Goal: Information Seeking & Learning: Find specific fact

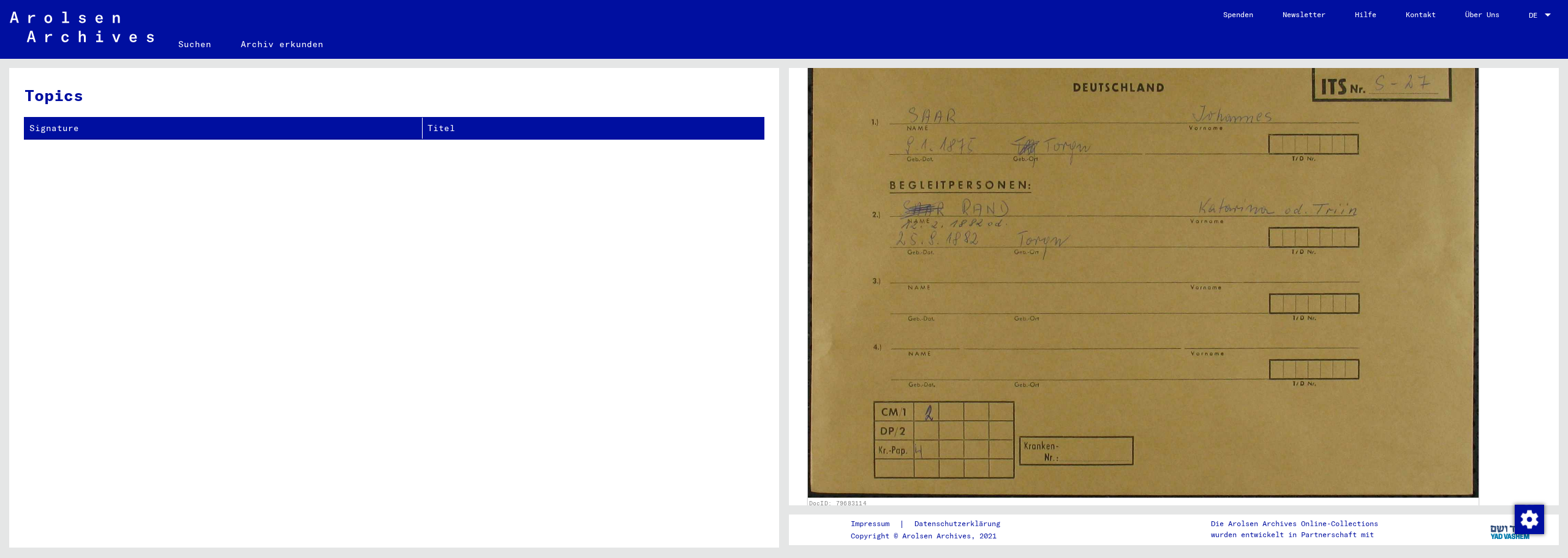
scroll to position [102, 0]
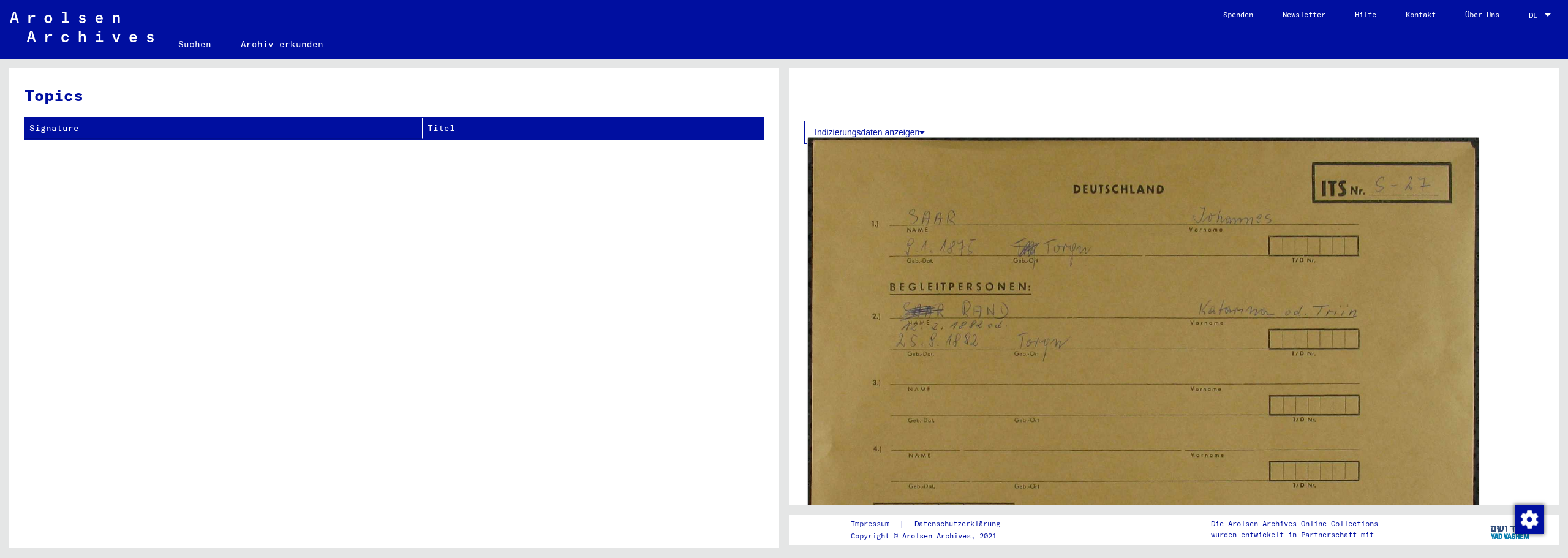
click at [1267, 224] on img at bounding box center [1143, 369] width 671 height 462
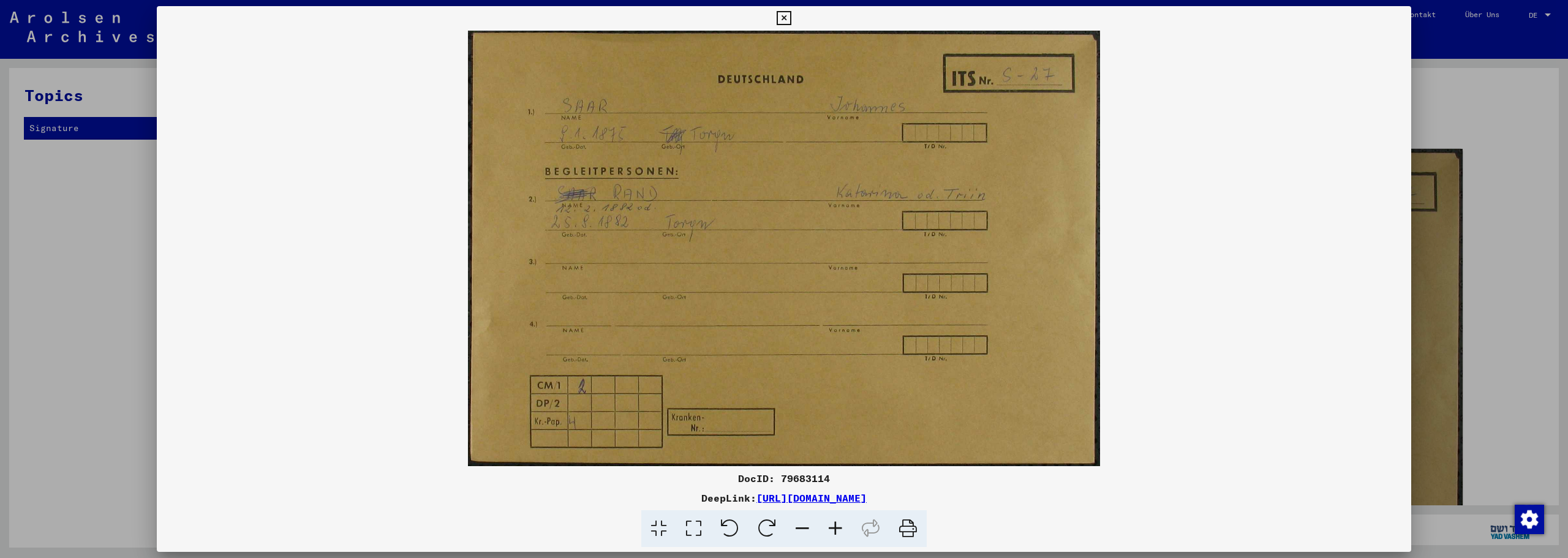
click at [779, 11] on icon at bounding box center [784, 18] width 14 height 15
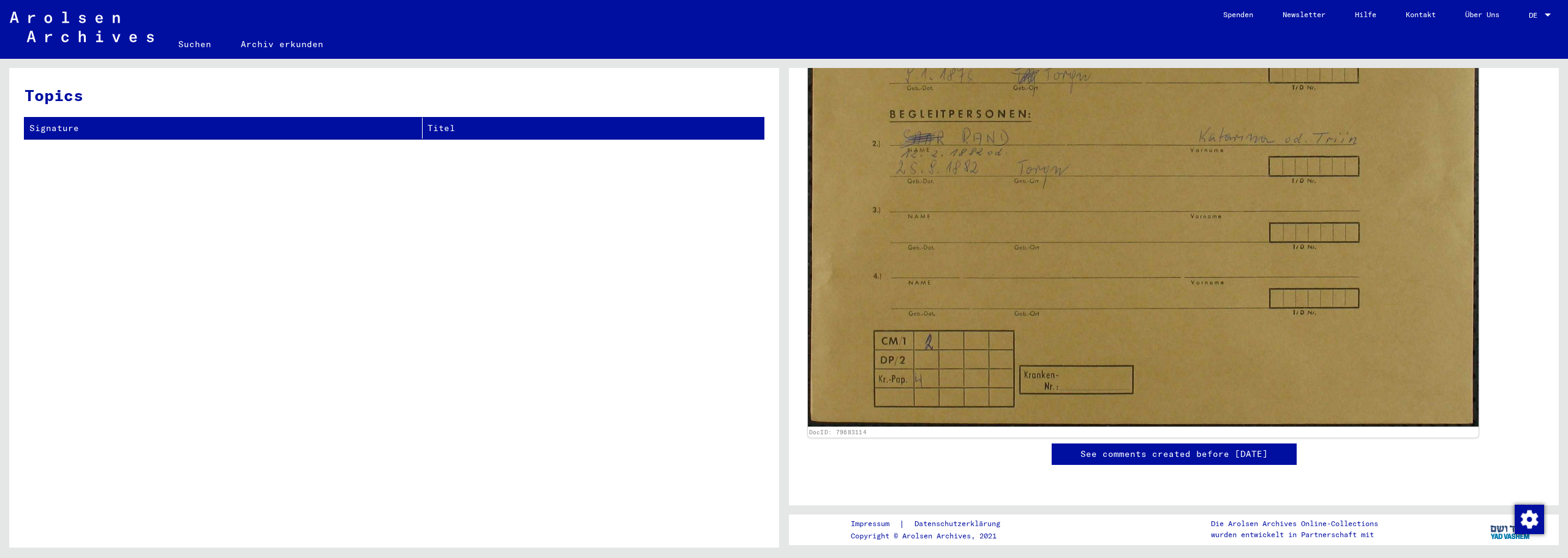
scroll to position [0, 0]
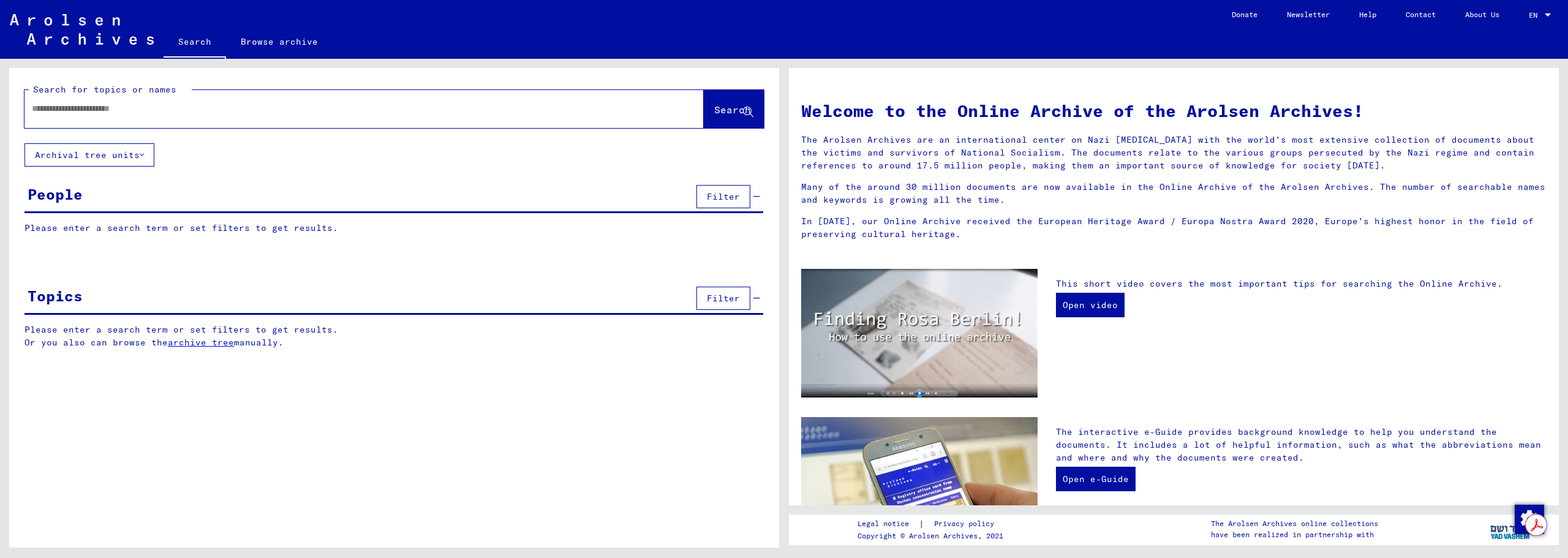
click at [213, 120] on div at bounding box center [346, 109] width 643 height 28
click at [214, 110] on input "text" at bounding box center [349, 109] width 635 height 13
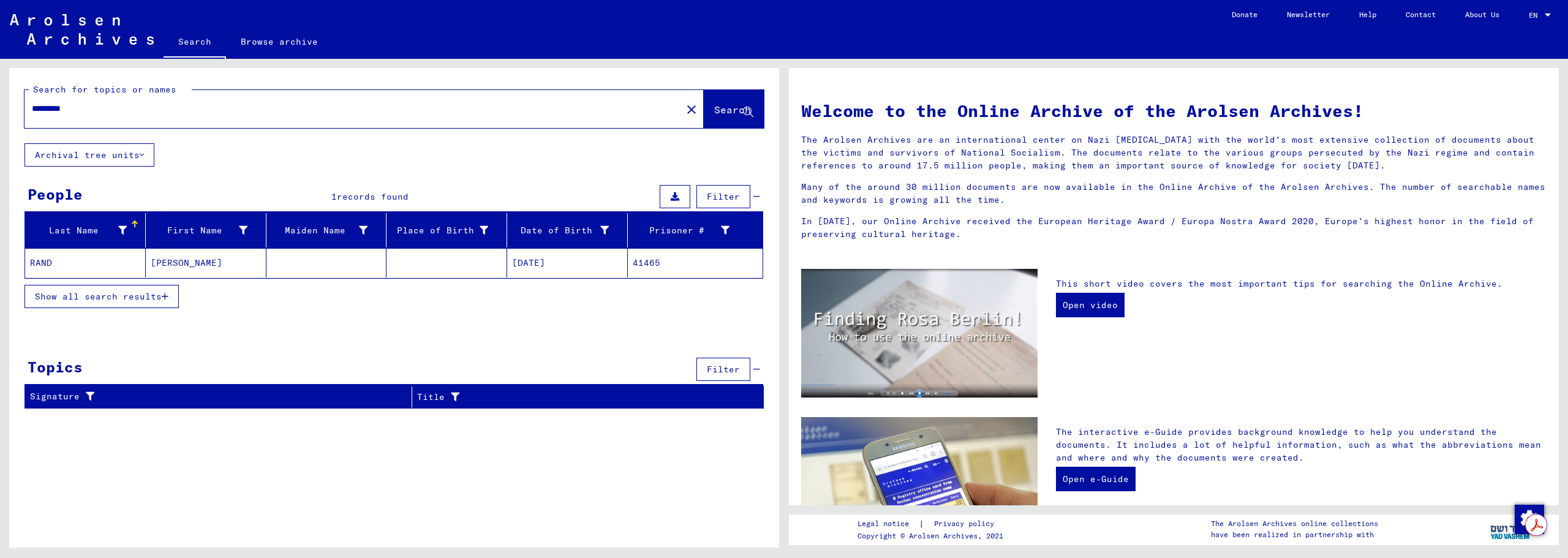
drag, startPoint x: 68, startPoint y: 106, endPoint x: 74, endPoint y: 106, distance: 6.0
click at [74, 106] on input "*********" at bounding box center [349, 109] width 635 height 13
type input "*********"
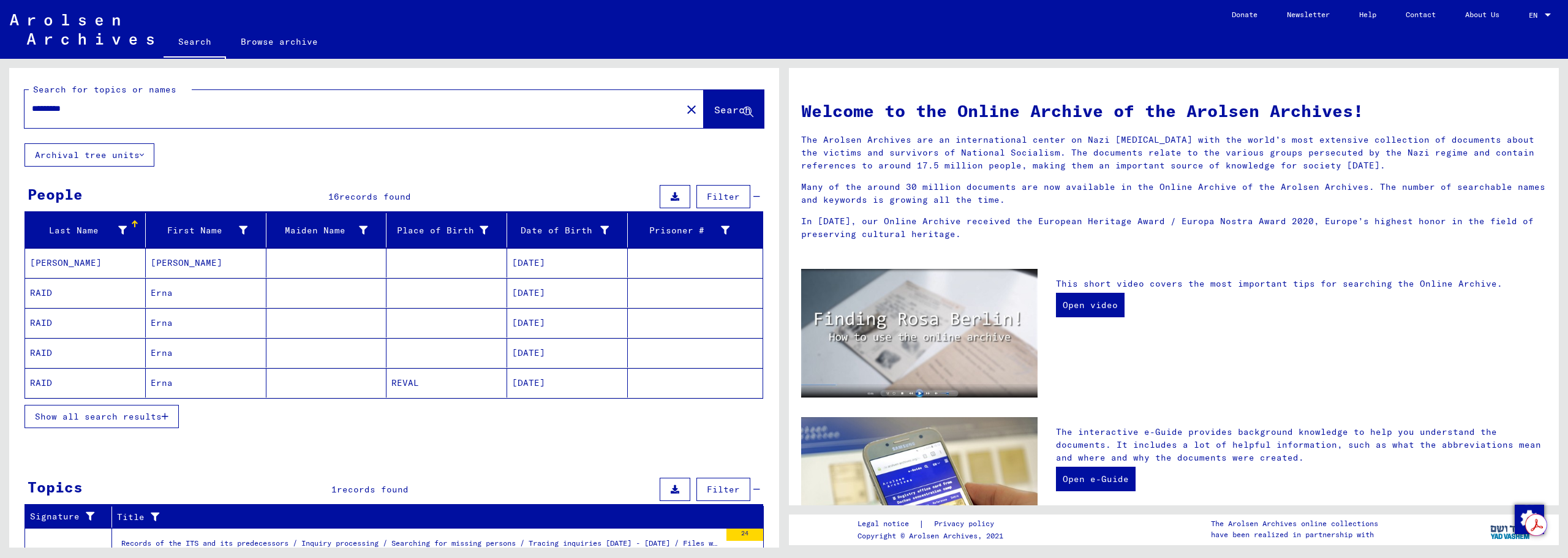
click at [165, 287] on mat-cell "Erna" at bounding box center [206, 292] width 121 height 29
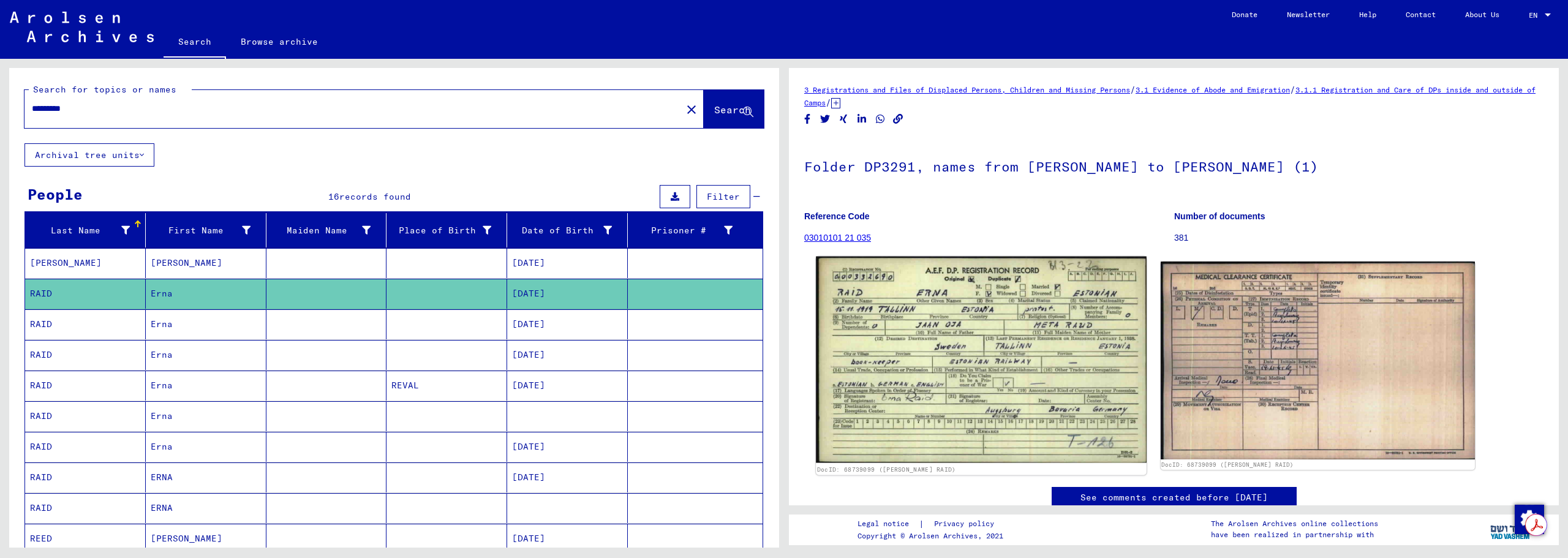
click at [891, 299] on img at bounding box center [981, 360] width 330 height 206
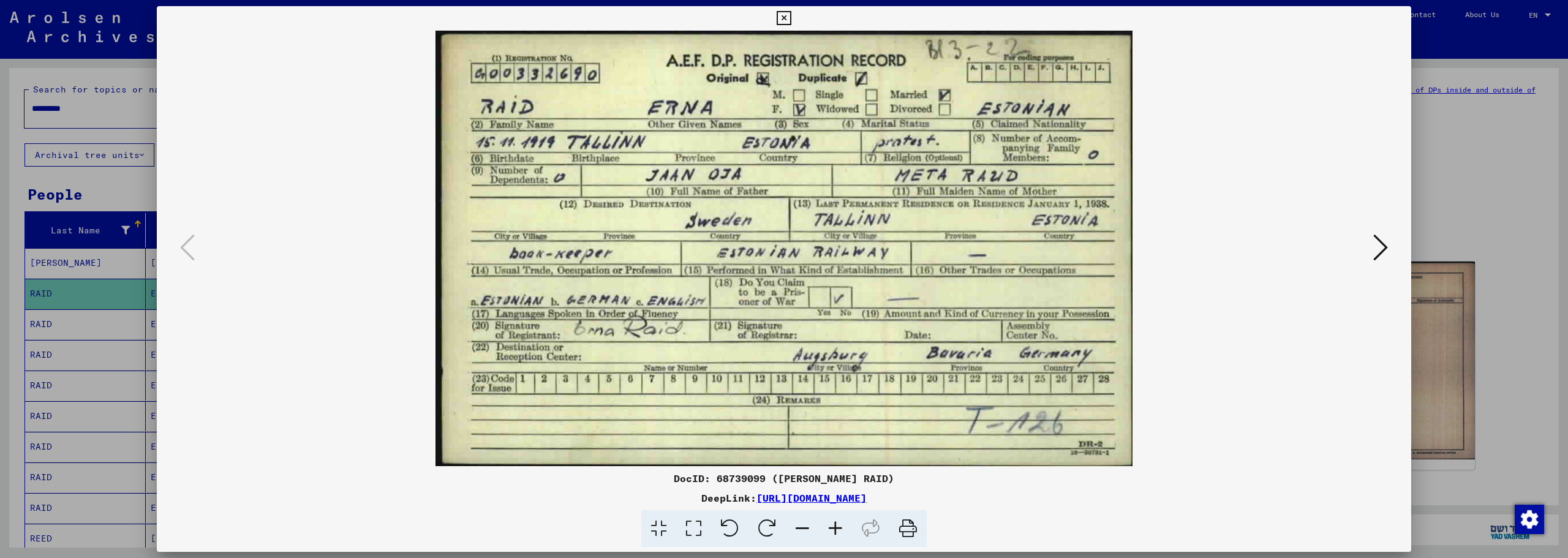
click at [787, 18] on icon at bounding box center [784, 18] width 14 height 15
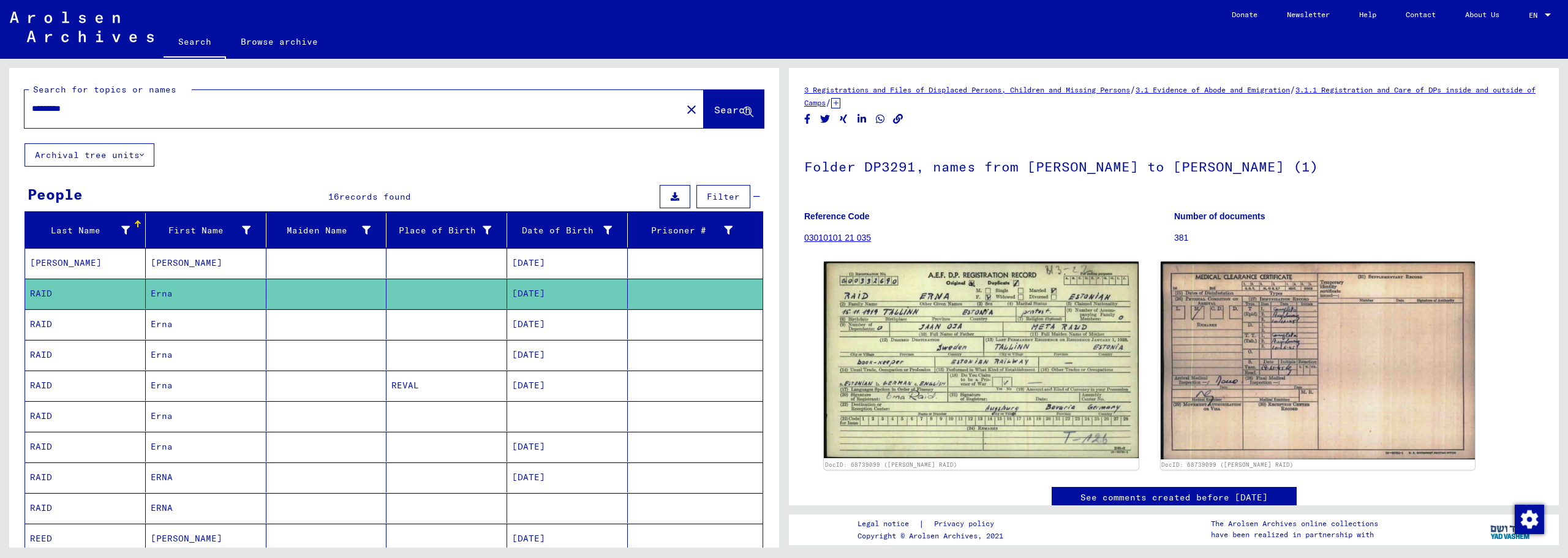
click at [214, 317] on mat-cell "Erna" at bounding box center [206, 324] width 121 height 30
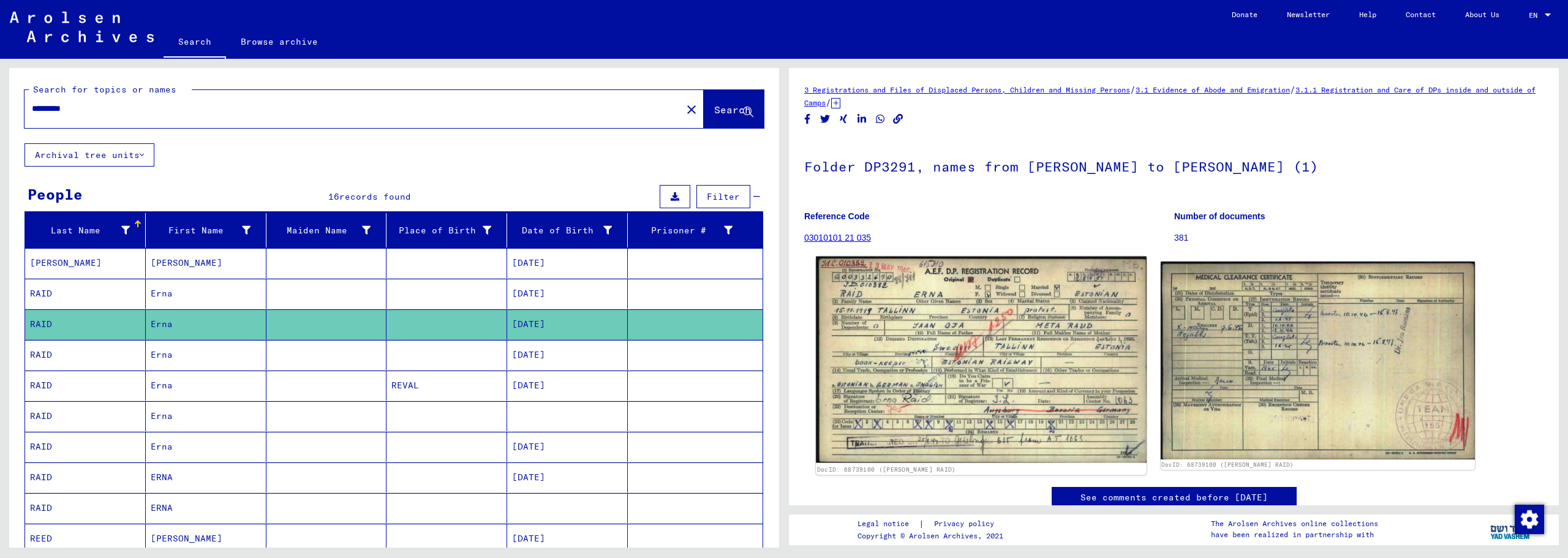
click at [921, 311] on img at bounding box center [981, 360] width 330 height 206
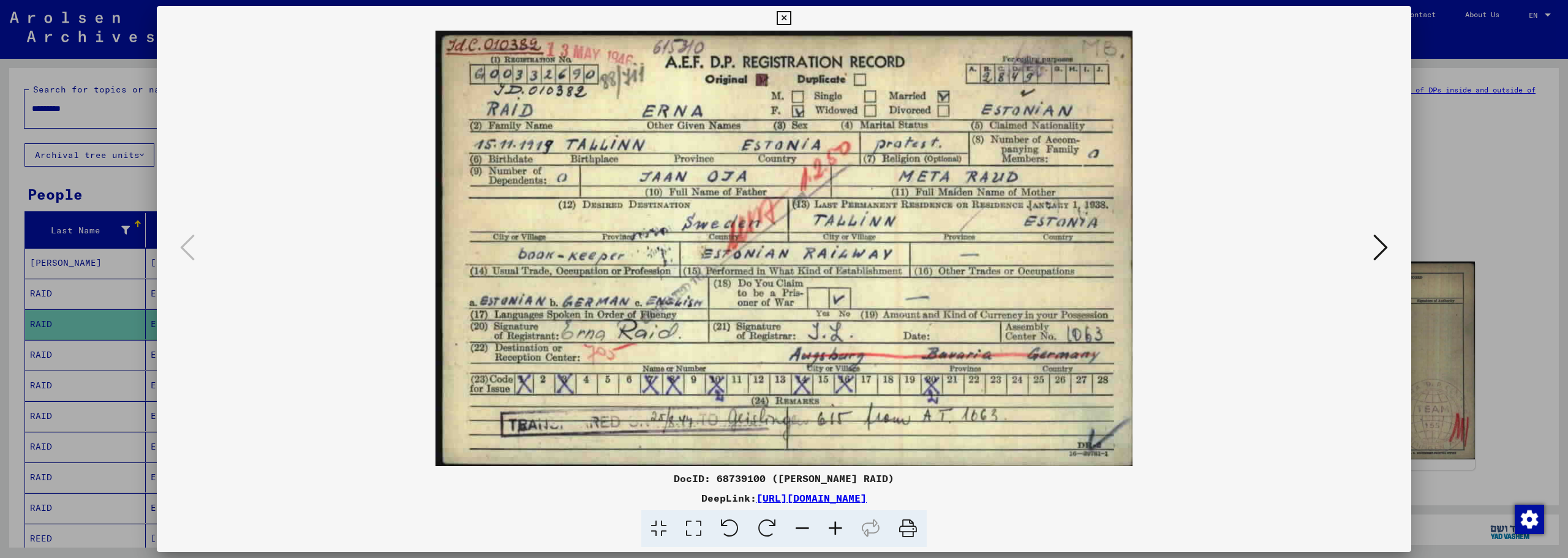
click at [783, 17] on icon at bounding box center [784, 18] width 14 height 15
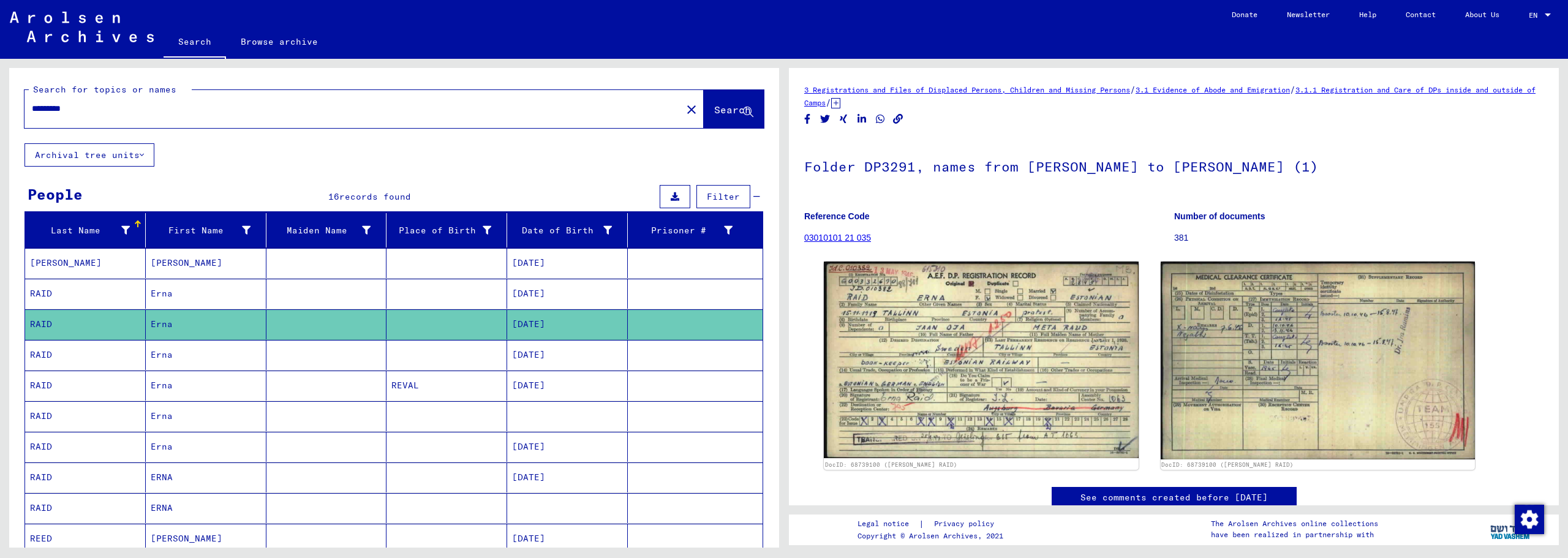
click at [192, 486] on mat-cell "ERNA" at bounding box center [206, 478] width 121 height 30
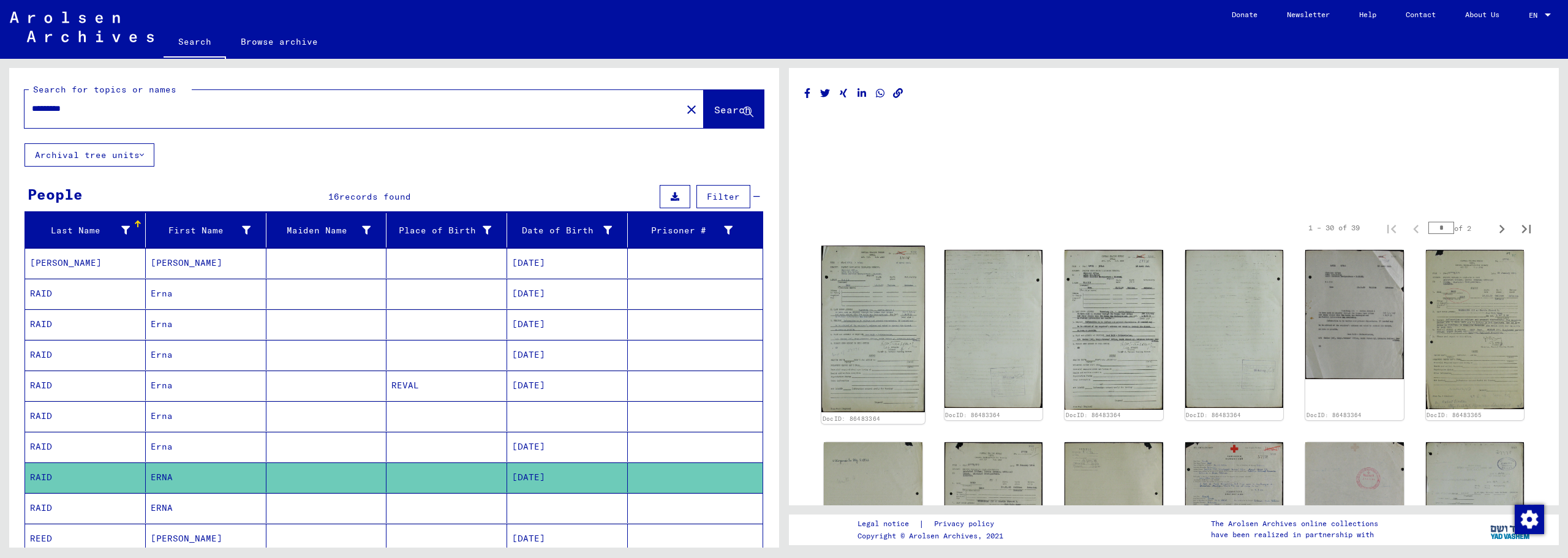
click at [881, 333] on img at bounding box center [873, 329] width 104 height 167
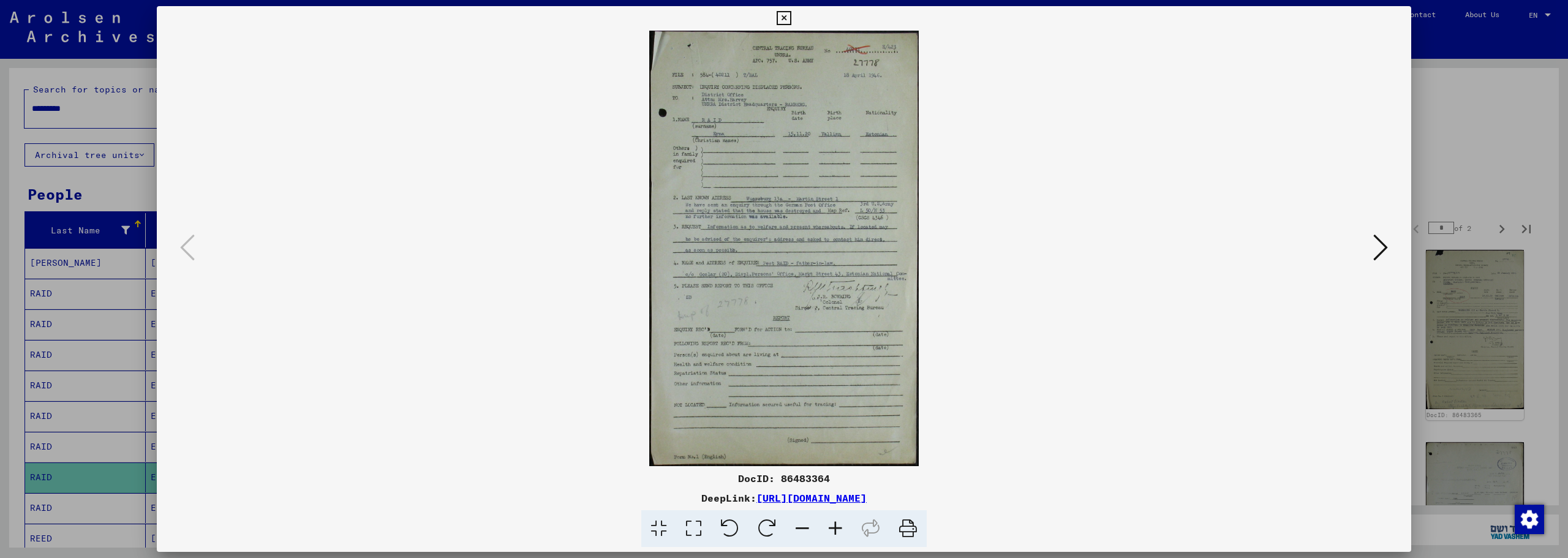
click at [786, 16] on icon at bounding box center [784, 18] width 14 height 15
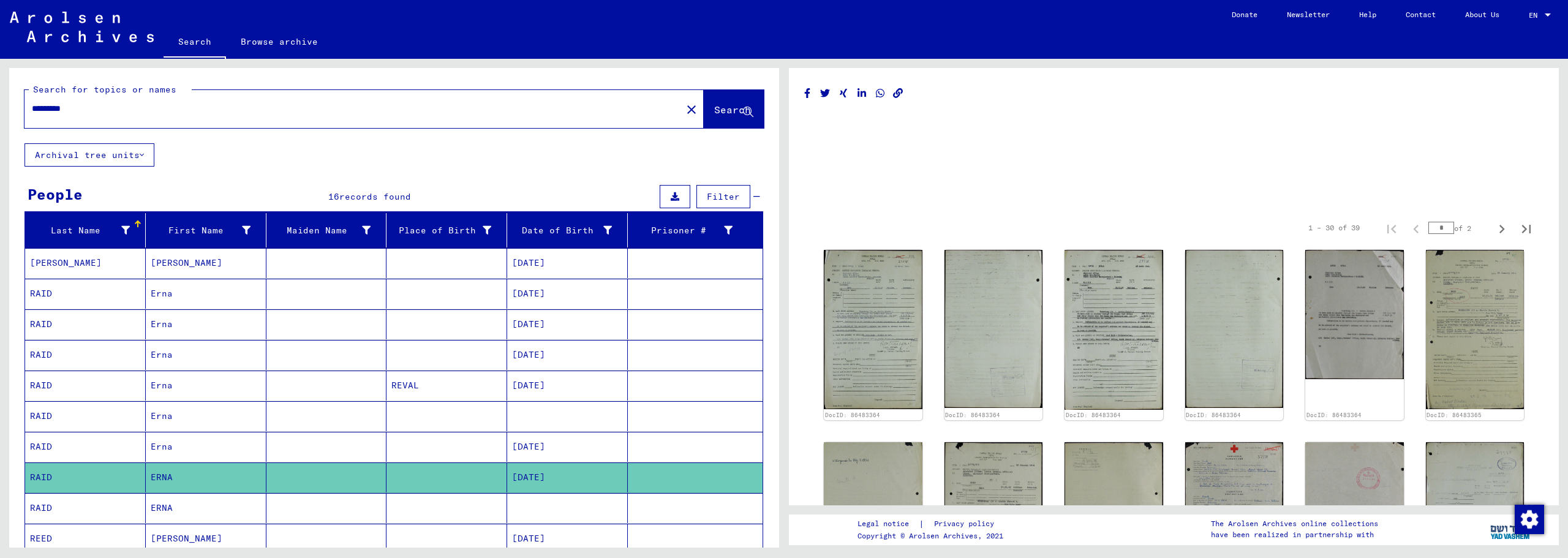
scroll to position [204, 0]
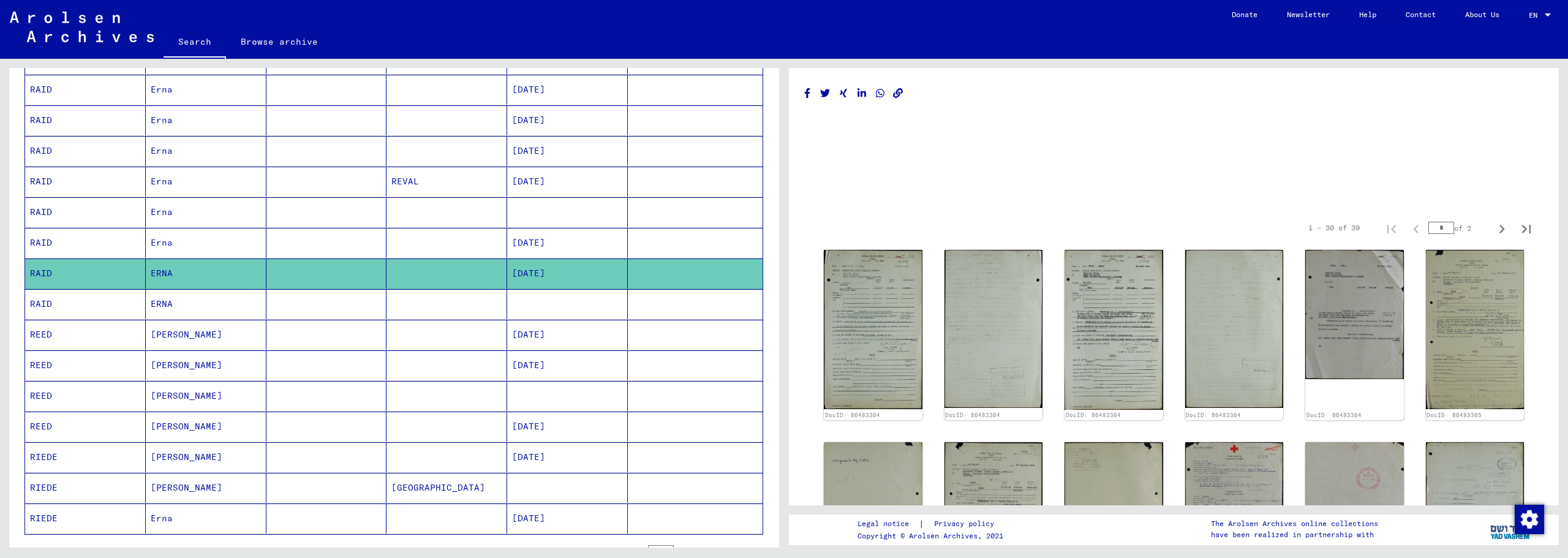
click at [180, 301] on mat-cell "ERNA" at bounding box center [206, 304] width 121 height 30
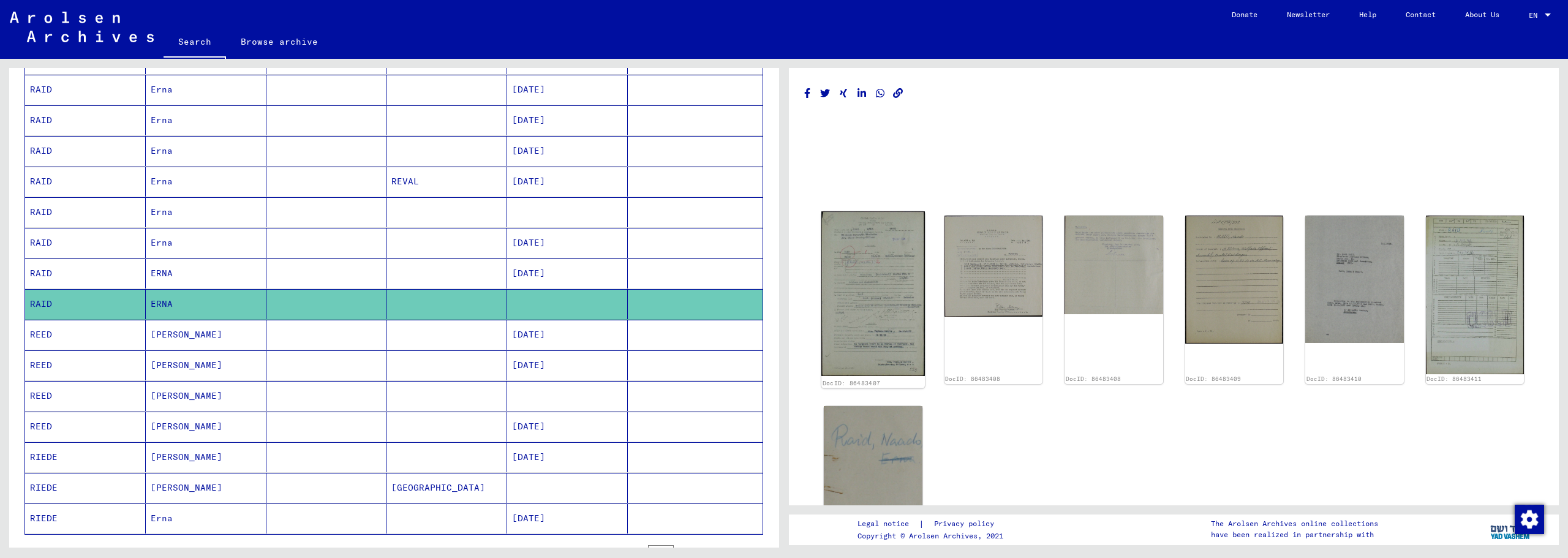
click at [900, 284] on img at bounding box center [873, 294] width 104 height 165
